Goal: Check status

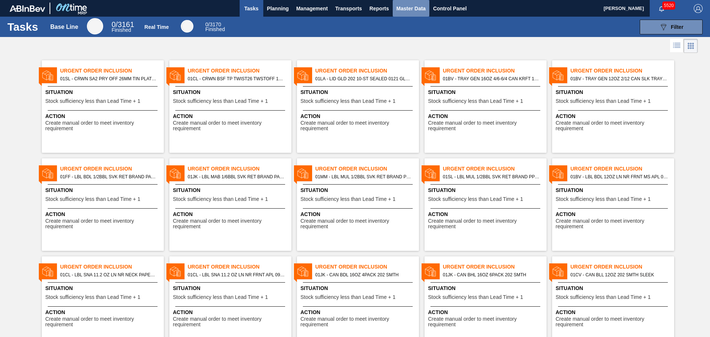
click at [414, 10] on span "Master Data" at bounding box center [410, 8] width 29 height 9
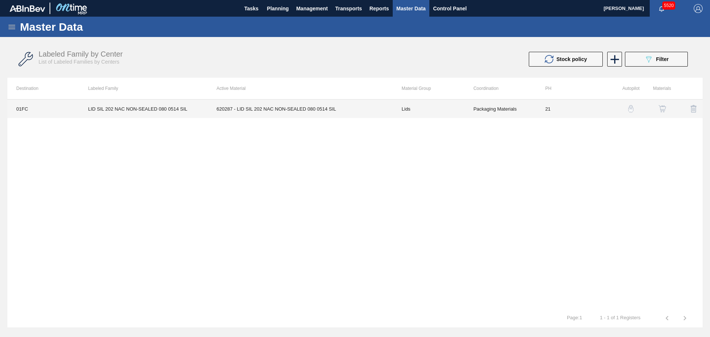
click at [273, 112] on td "620287 - LID SIL 202 NAC NON-SEALED 080 0514 SIL" at bounding box center [300, 108] width 185 height 18
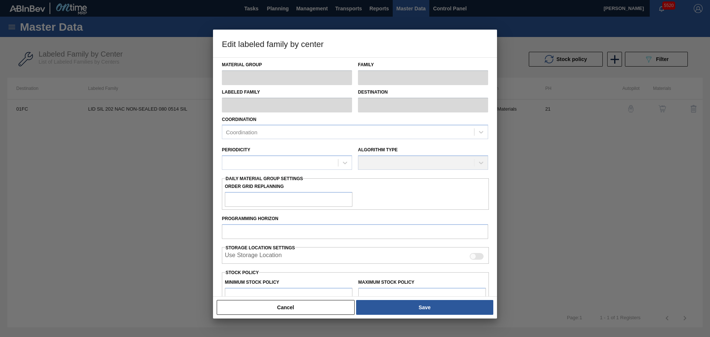
type input "Lids"
type input "Generic 202 Lid"
type input "LID SIL 202 NAC NON-SEALED 080 0514 SIL"
type input "01FC - Fort [PERSON_NAME] Brewery"
type input "0"
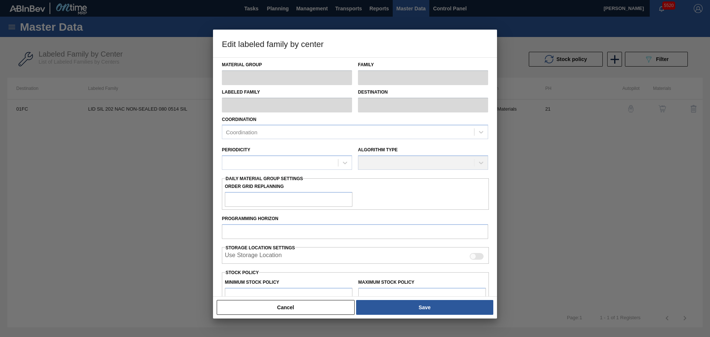
type input "21"
type input "2,921,204"
type input "26,773,848"
type input "33"
type input "10,792,577"
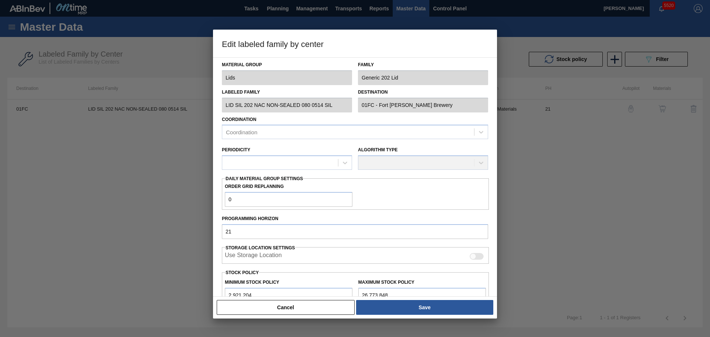
checkbox input "true"
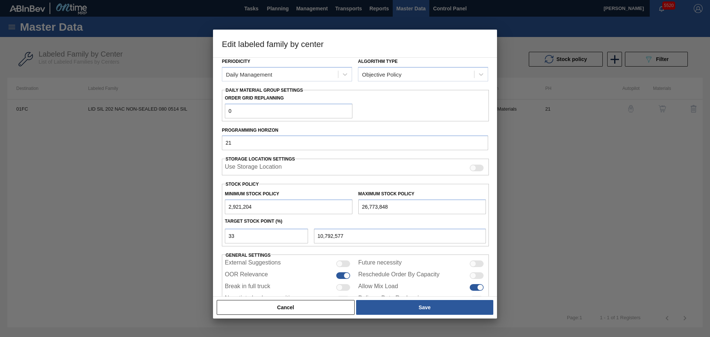
scroll to position [111, 0]
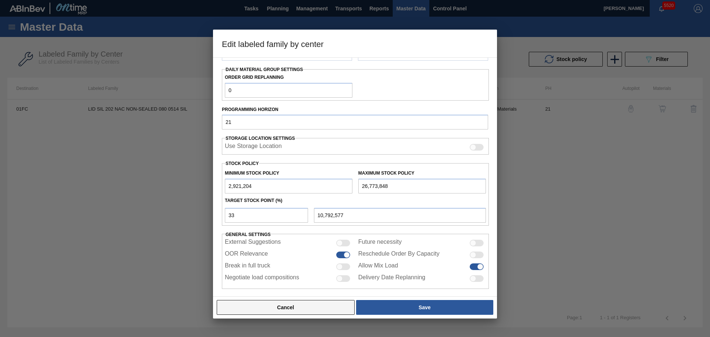
click at [278, 304] on button "Cancel" at bounding box center [286, 307] width 138 height 15
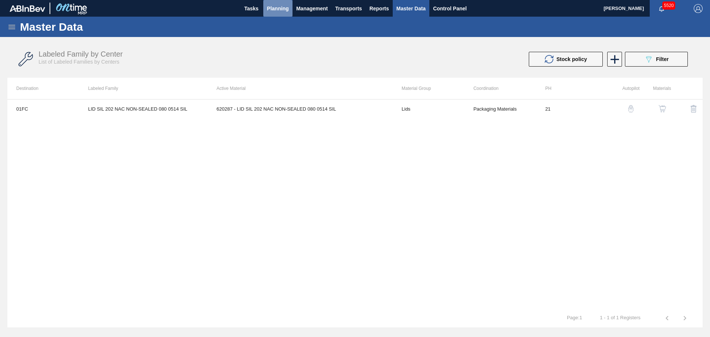
click at [287, 10] on span "Planning" at bounding box center [278, 8] width 22 height 9
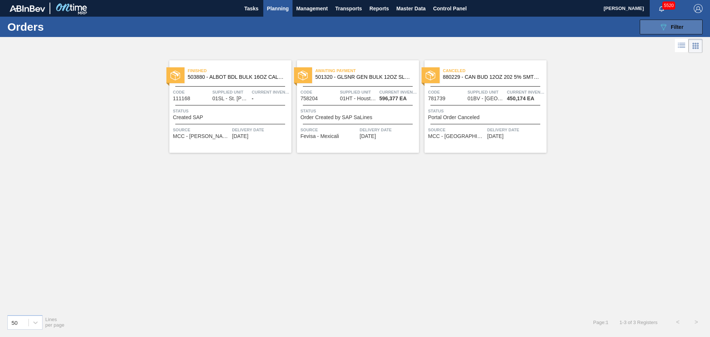
click at [672, 27] on span "Filter" at bounding box center [677, 27] width 13 height 6
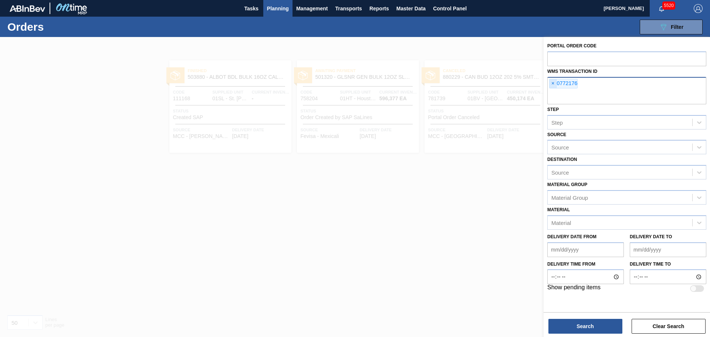
click at [551, 85] on span "×" at bounding box center [553, 83] width 7 height 9
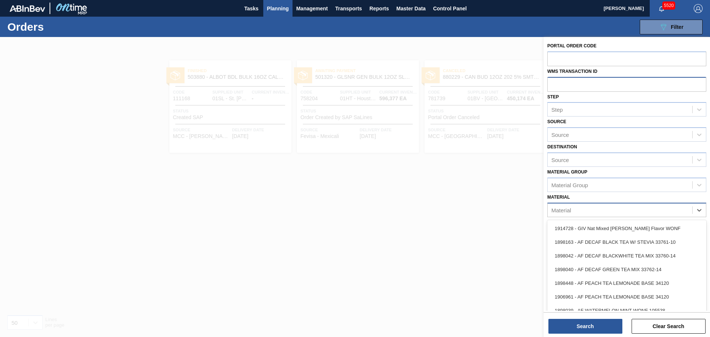
click at [574, 213] on div "Material" at bounding box center [620, 209] width 145 height 11
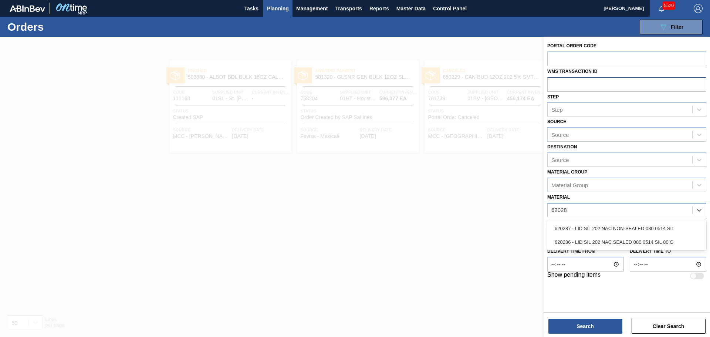
type input "620287"
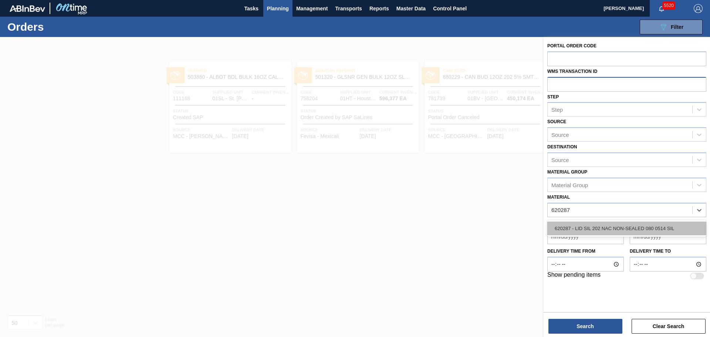
click at [591, 226] on div "620287 - LID SIL 202 NAC NON-SEALED 080 0514 SIL" at bounding box center [626, 229] width 159 height 14
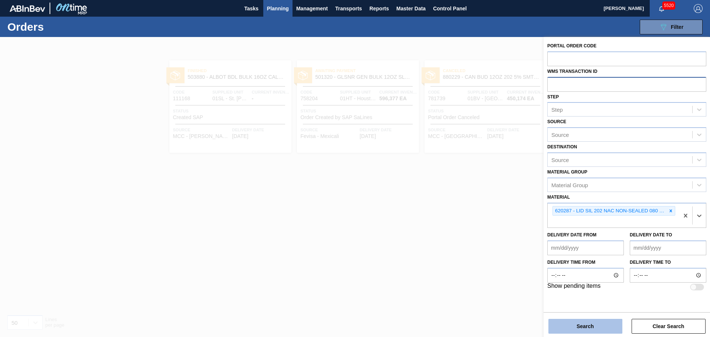
click at [603, 330] on button "Search" at bounding box center [585, 326] width 74 height 15
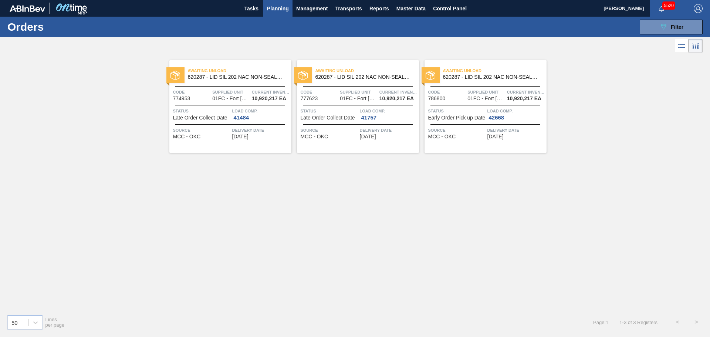
click at [348, 82] on div "Awaiting Unload 620287 - LID SIL 202 NAC NON-SEALED 080 0514 SIL" at bounding box center [358, 74] width 122 height 17
